Goal: Entertainment & Leisure: Consume media (video, audio)

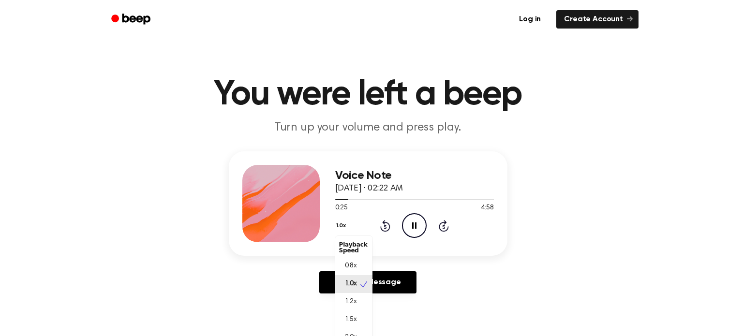
click at [343, 226] on button "1.0x" at bounding box center [342, 226] width 15 height 16
click at [355, 300] on span "1.2x" at bounding box center [351, 302] width 12 height 10
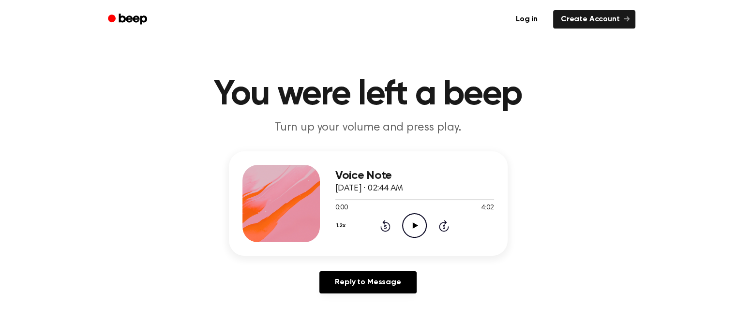
click at [415, 227] on icon at bounding box center [415, 226] width 5 height 6
click at [420, 226] on icon "Play Audio" at bounding box center [414, 225] width 25 height 25
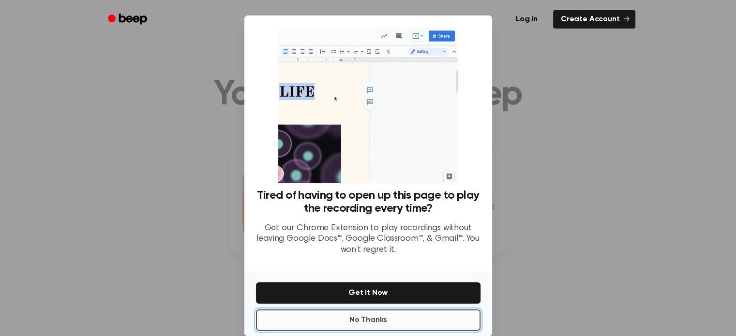
click at [385, 318] on button "No Thanks" at bounding box center [368, 320] width 225 height 21
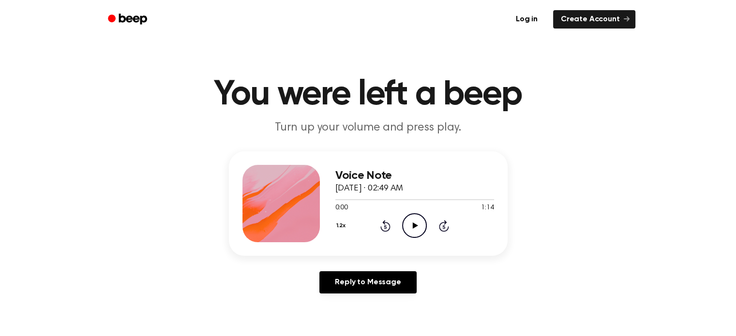
click at [411, 231] on icon "Play Audio" at bounding box center [414, 225] width 25 height 25
